Goal: Transaction & Acquisition: Purchase product/service

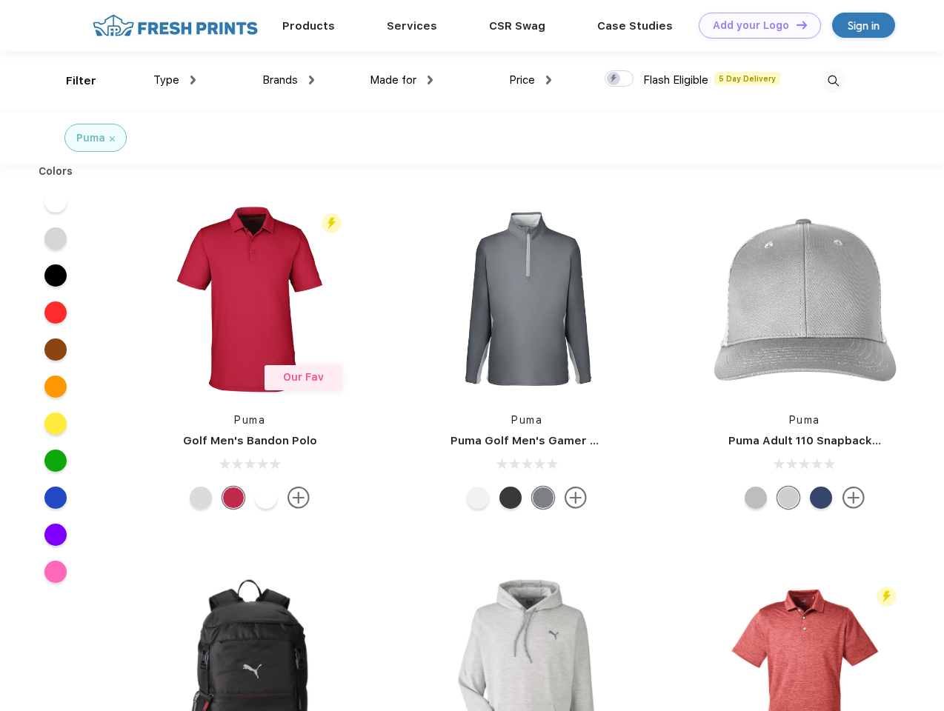
scroll to position [1, 0]
click at [754, 25] on link "Add your Logo Design Tool" at bounding box center [760, 26] width 122 height 26
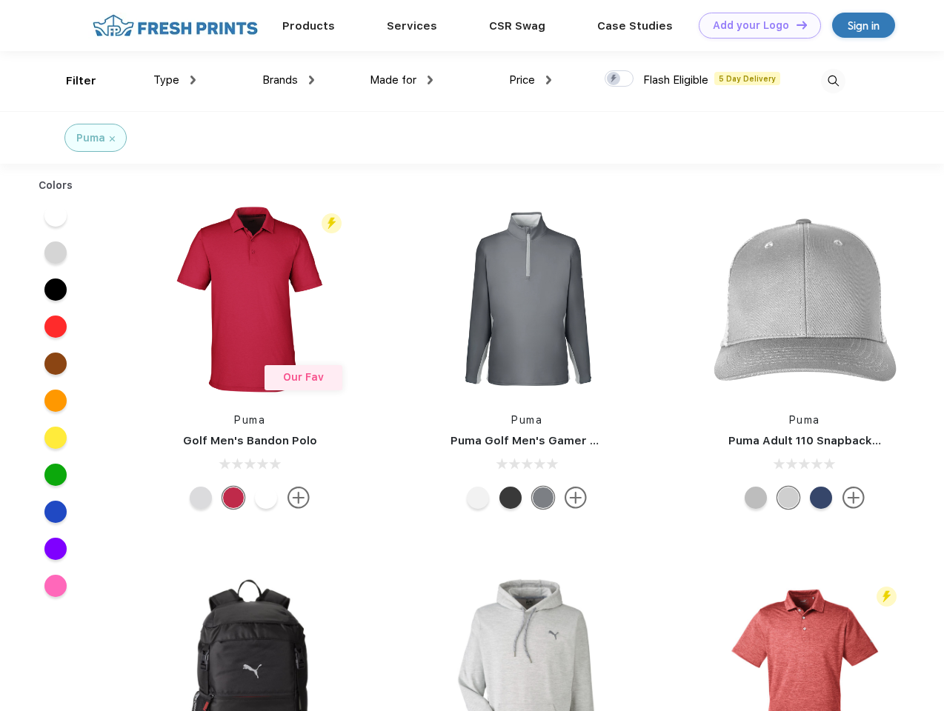
click at [0, 0] on div "Design Tool" at bounding box center [0, 0] width 0 height 0
click at [795, 24] on link "Add your Logo Design Tool" at bounding box center [760, 26] width 122 height 26
click at [71, 81] on div "Filter" at bounding box center [81, 81] width 30 height 17
click at [175, 80] on span "Type" at bounding box center [166, 79] width 26 height 13
click at [288, 80] on span "Brands" at bounding box center [280, 79] width 36 height 13
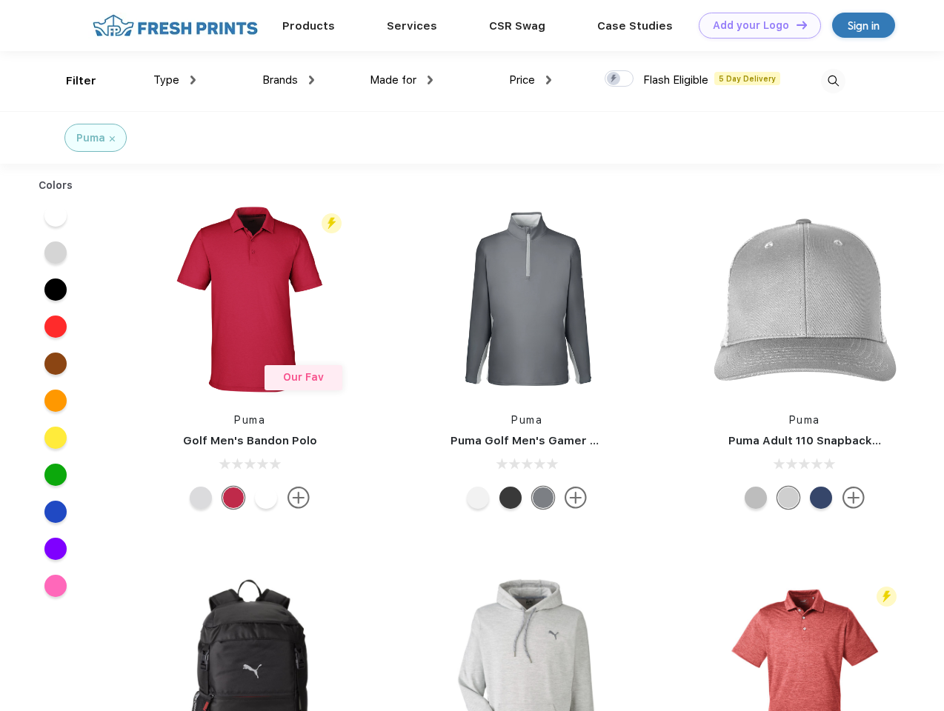
click at [402, 80] on span "Made for" at bounding box center [393, 79] width 47 height 13
click at [531, 80] on span "Price" at bounding box center [522, 79] width 26 height 13
click at [619, 79] on div at bounding box center [619, 78] width 29 height 16
click at [614, 79] on input "checkbox" at bounding box center [610, 75] width 10 height 10
click at [833, 81] on img at bounding box center [833, 81] width 24 height 24
